Goal: Obtain resource: Download file/media

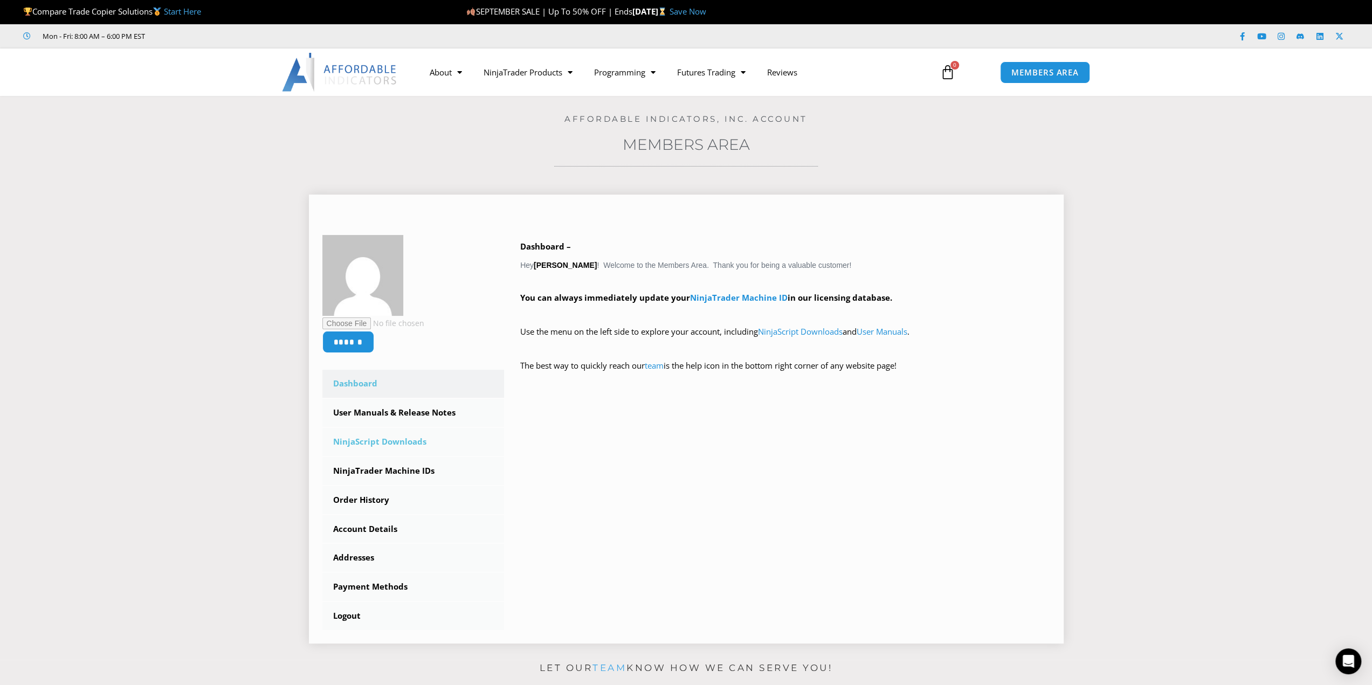
click at [385, 439] on link "NinjaScript Downloads" at bounding box center [413, 442] width 182 height 28
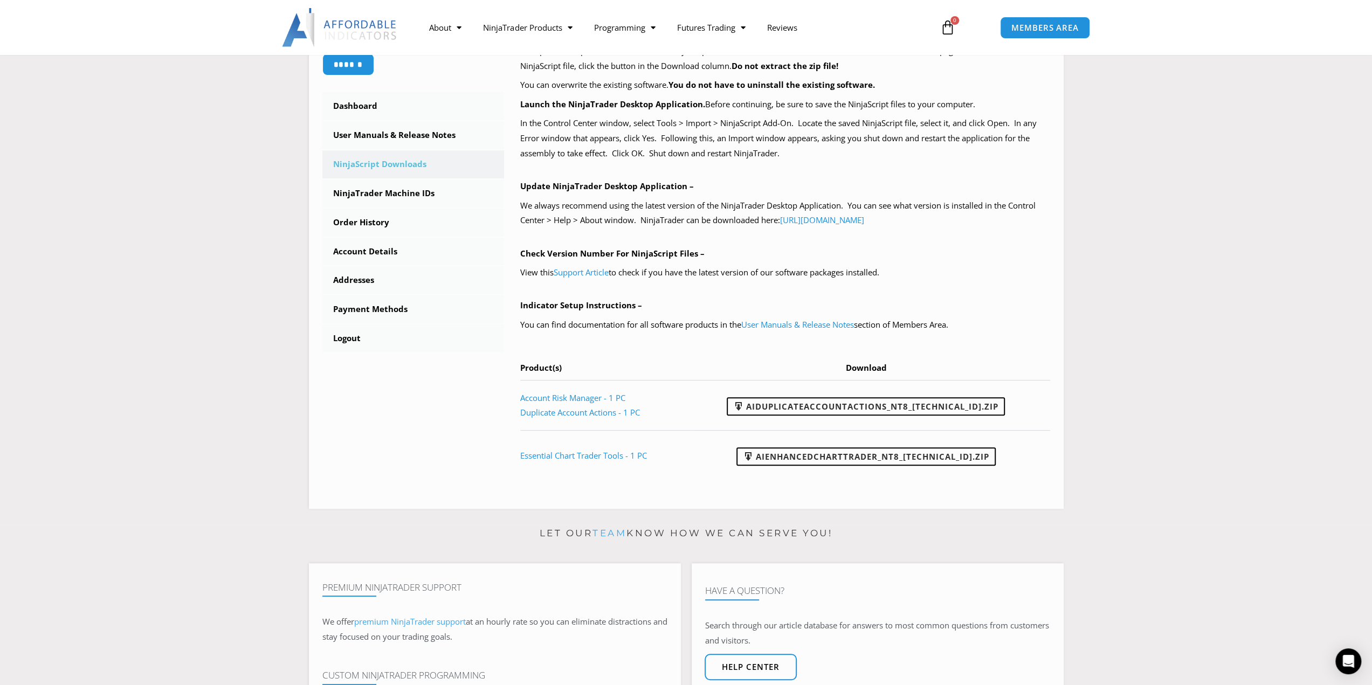
scroll to position [270, 0]
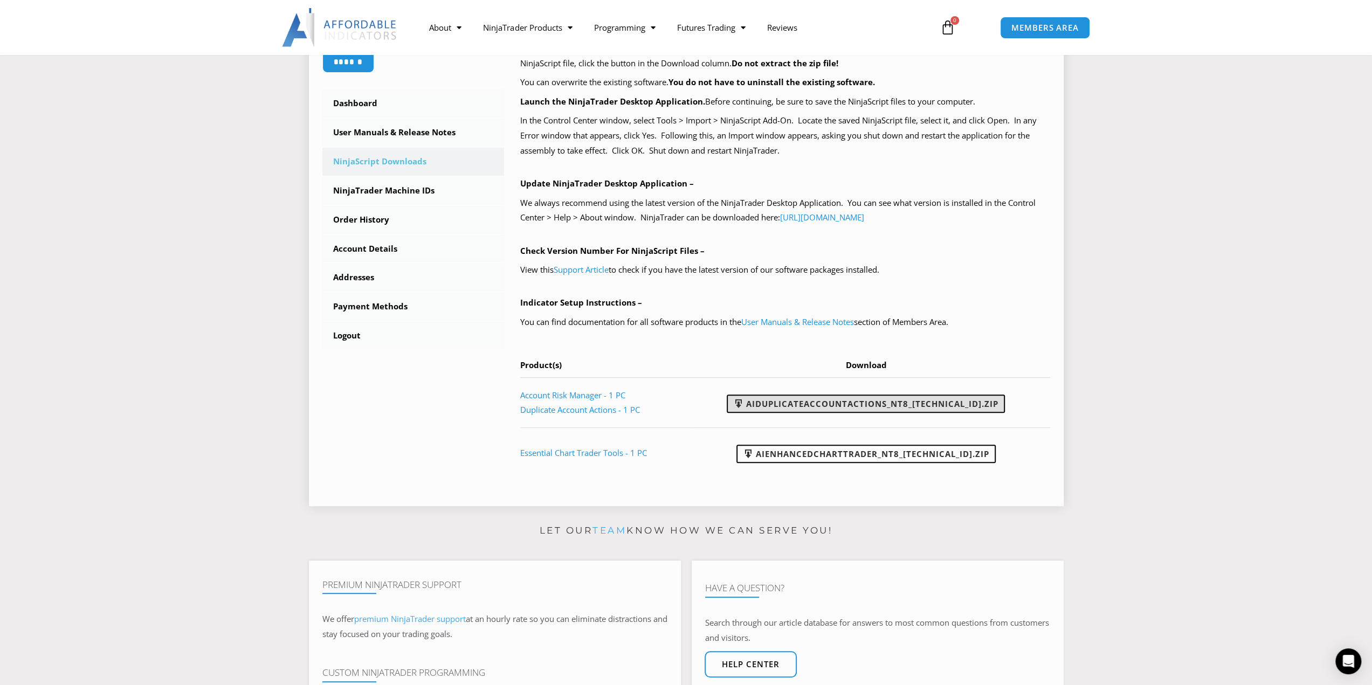
click at [918, 403] on link "AIDuplicateAccountActions_NT8_25.9.24.1.zip" at bounding box center [866, 404] width 278 height 18
click at [402, 131] on link "User Manuals & Release Notes" at bounding box center [413, 133] width 182 height 28
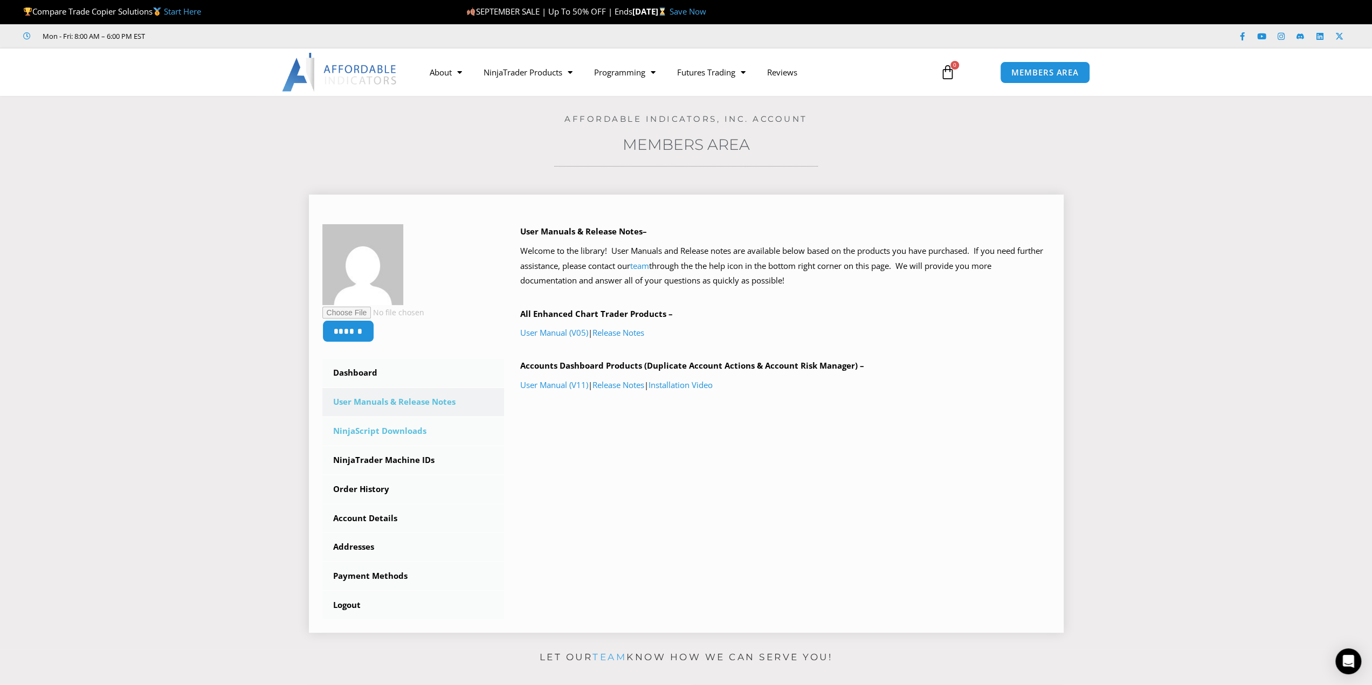
click at [382, 429] on link "NinjaScript Downloads" at bounding box center [413, 431] width 182 height 28
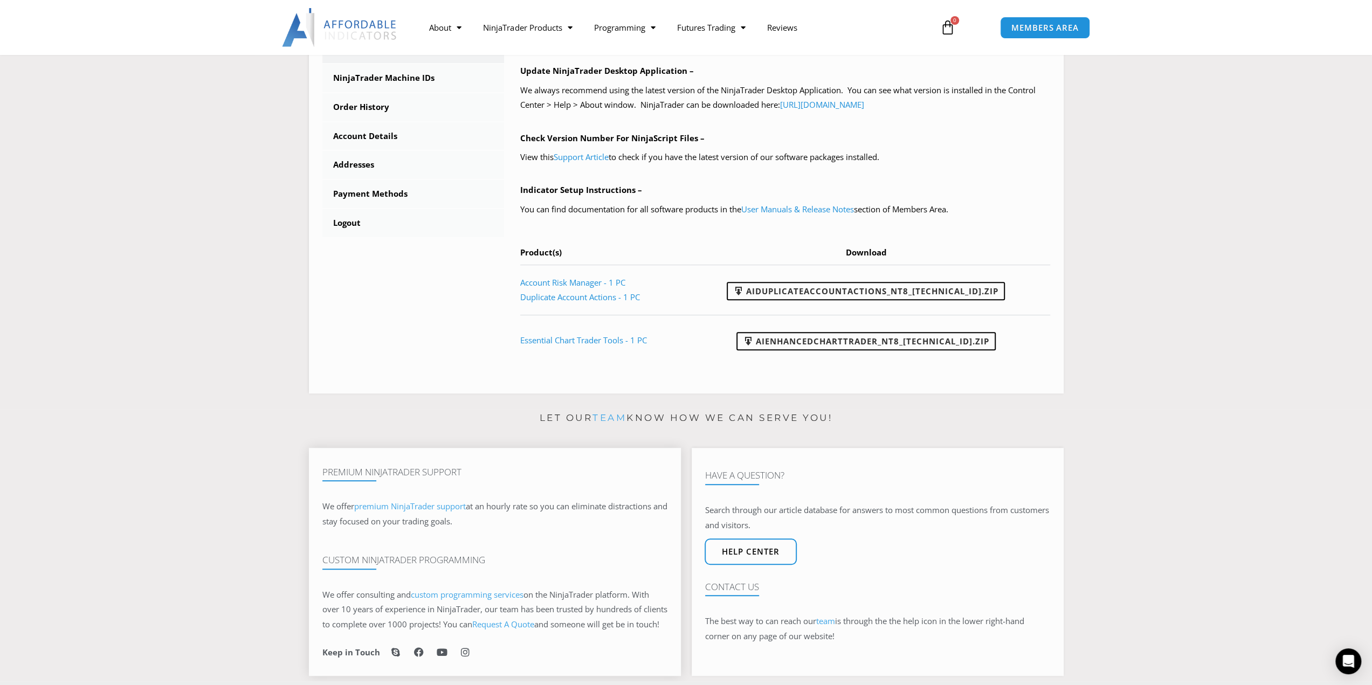
scroll to position [431, 0]
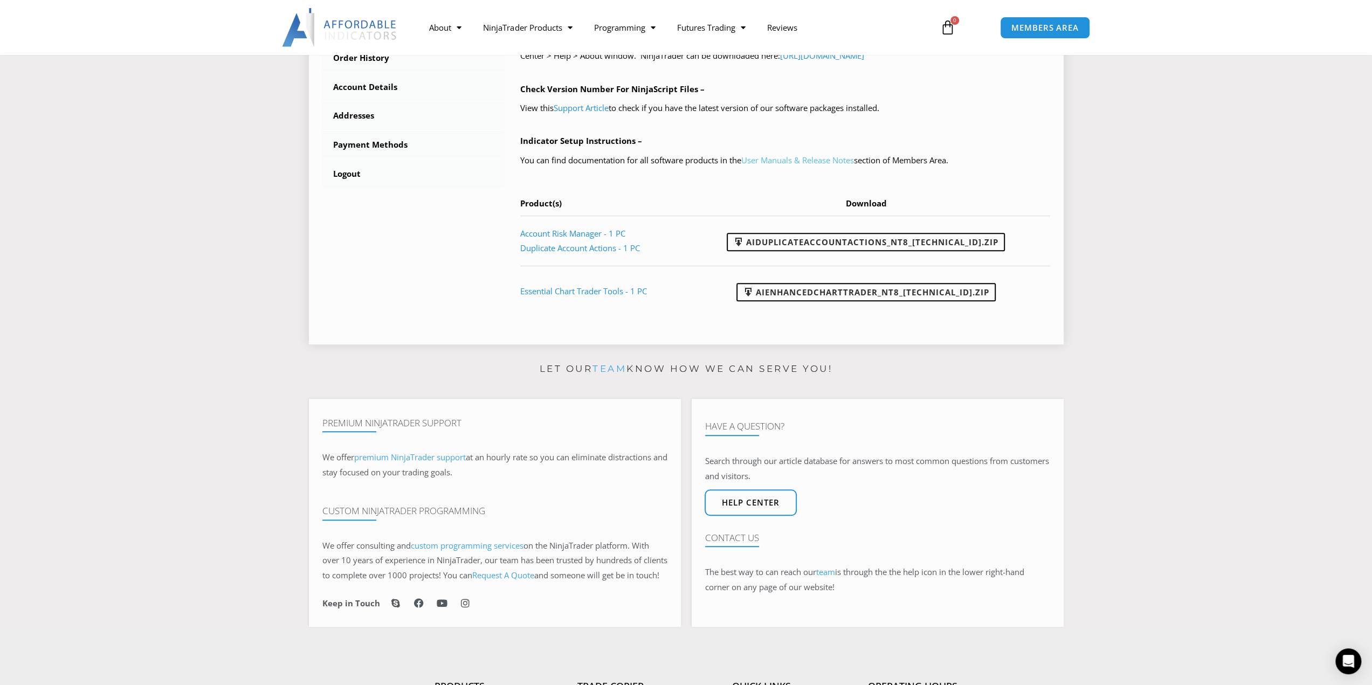
click at [830, 158] on link "User Manuals & Release Notes" at bounding box center [797, 160] width 113 height 11
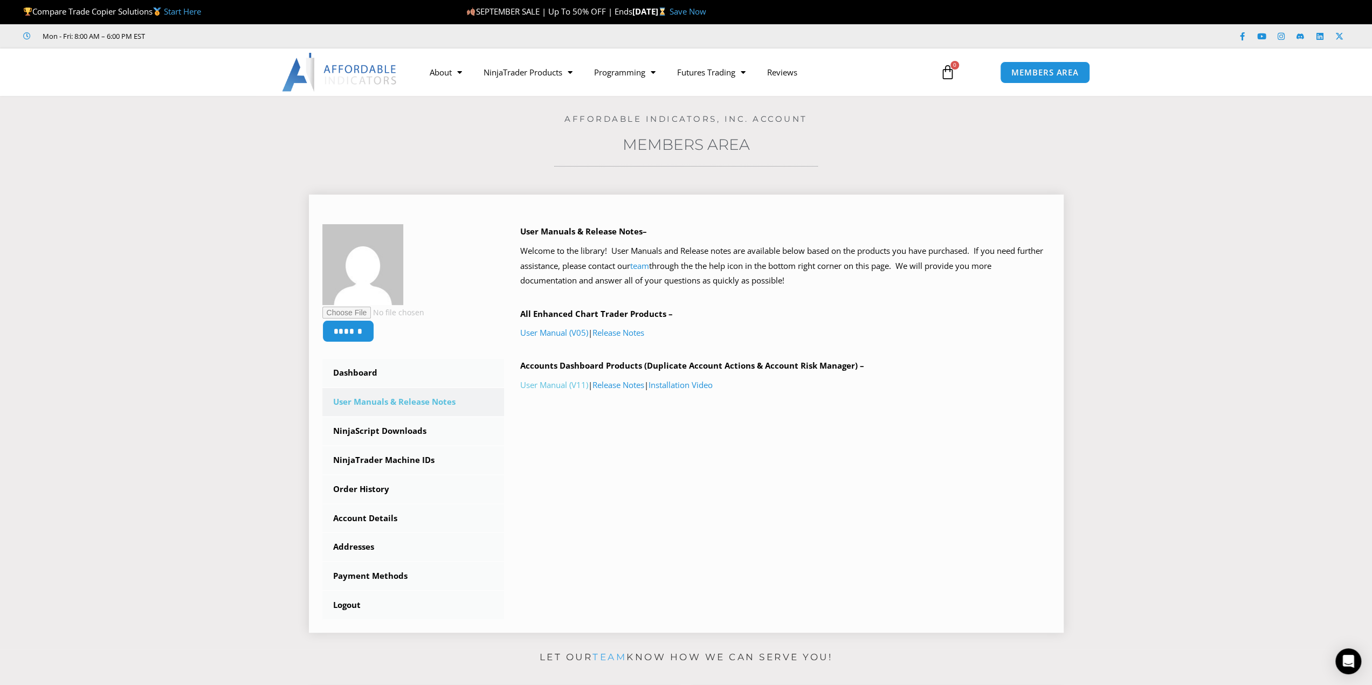
click at [561, 382] on link "User Manual (V11)" at bounding box center [554, 385] width 68 height 11
click at [692, 382] on link "Installation Video" at bounding box center [681, 385] width 64 height 11
